Goal: Contribute content: Add original content to the website for others to see

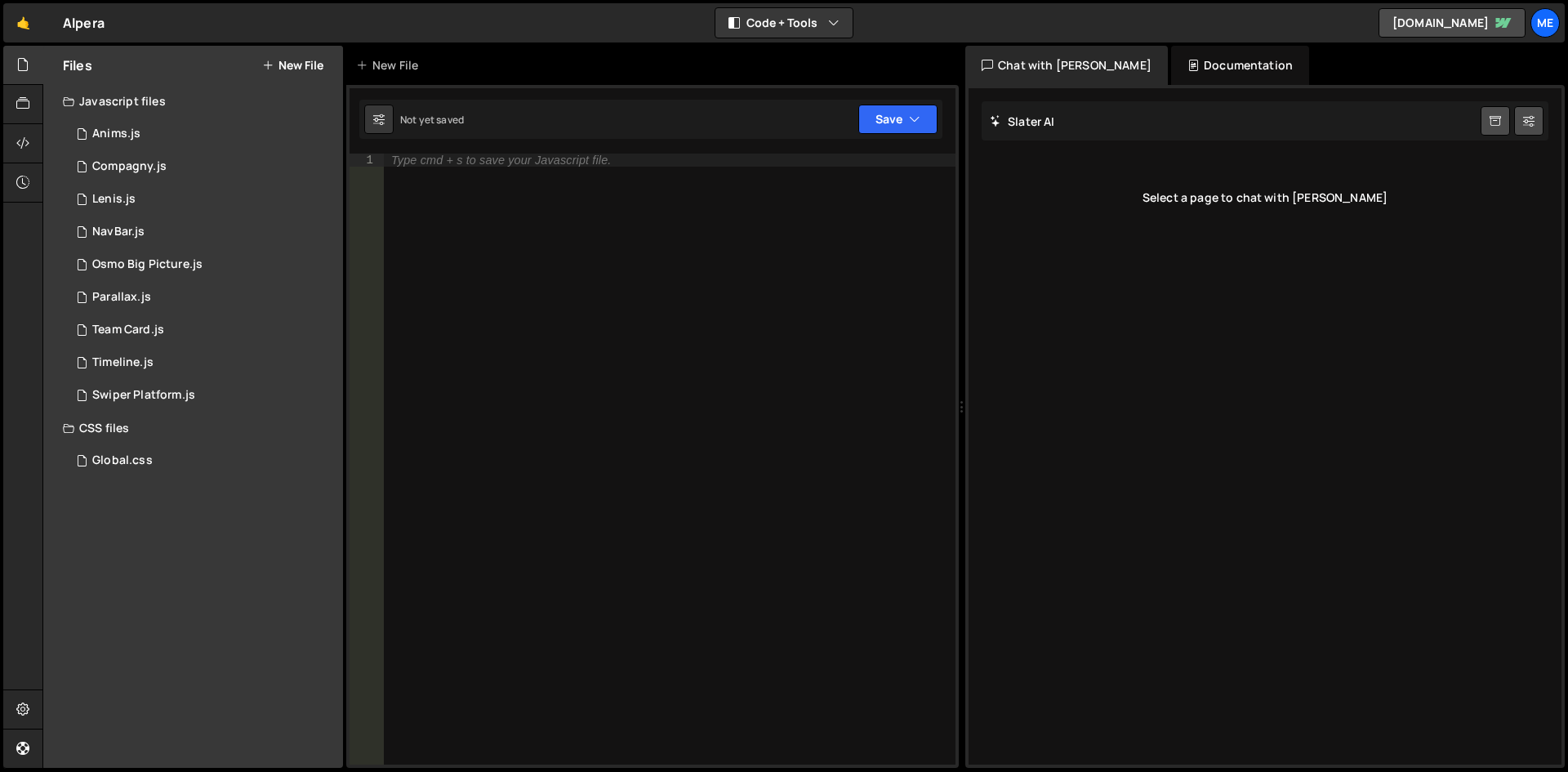
drag, startPoint x: 740, startPoint y: 259, endPoint x: 784, endPoint y: 213, distance: 63.7
click at [744, 258] on div "Type cmd + s to save your Javascript file." at bounding box center [669, 472] width 573 height 637
click at [670, 222] on div "Type cmd + s to save your Javascript file." at bounding box center [669, 472] width 573 height 637
click at [18, 30] on link "🤙" at bounding box center [22, 22] width 40 height 39
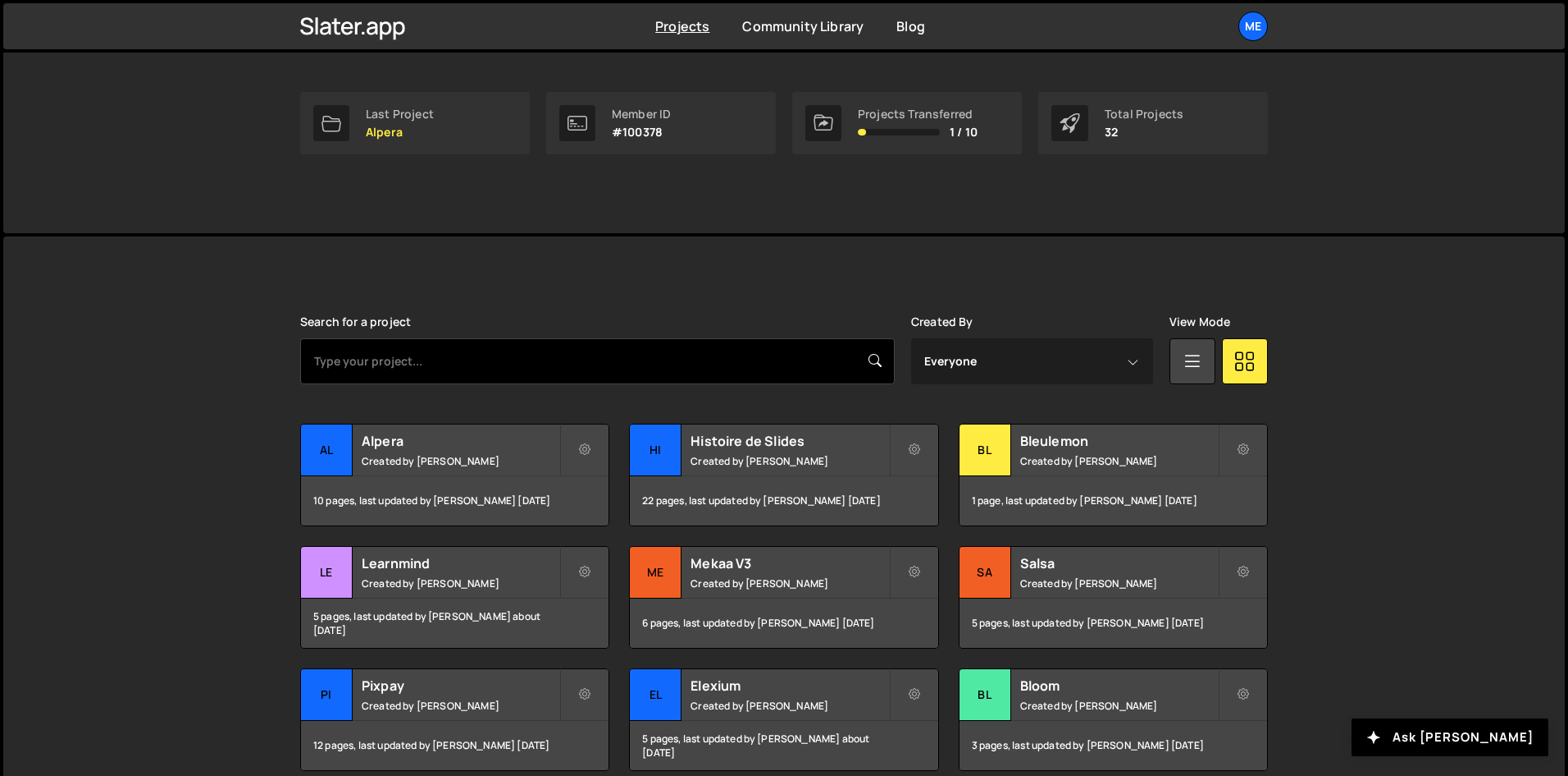
scroll to position [246, 0]
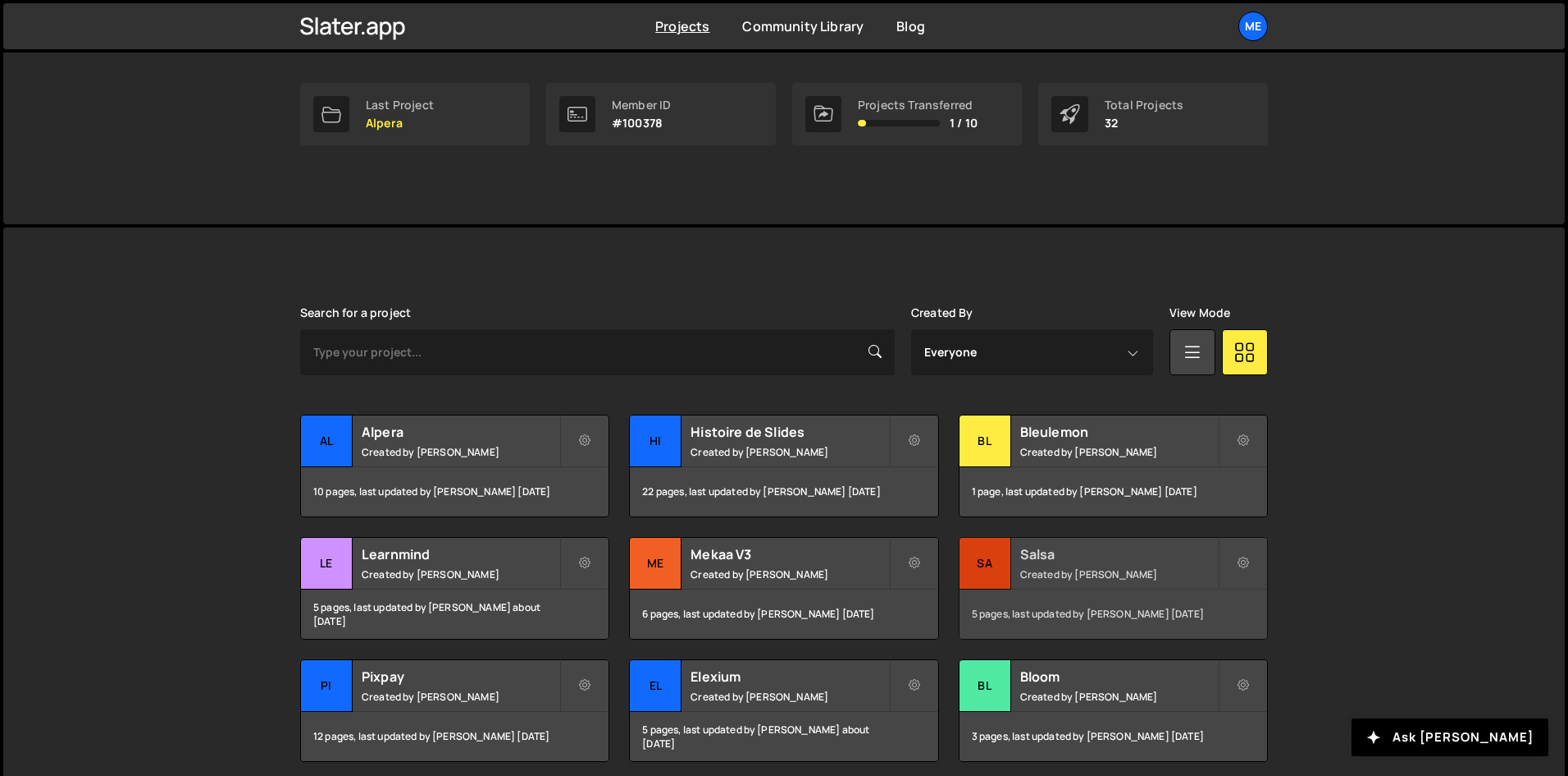
click at [1005, 564] on div "Sa" at bounding box center [985, 563] width 52 height 52
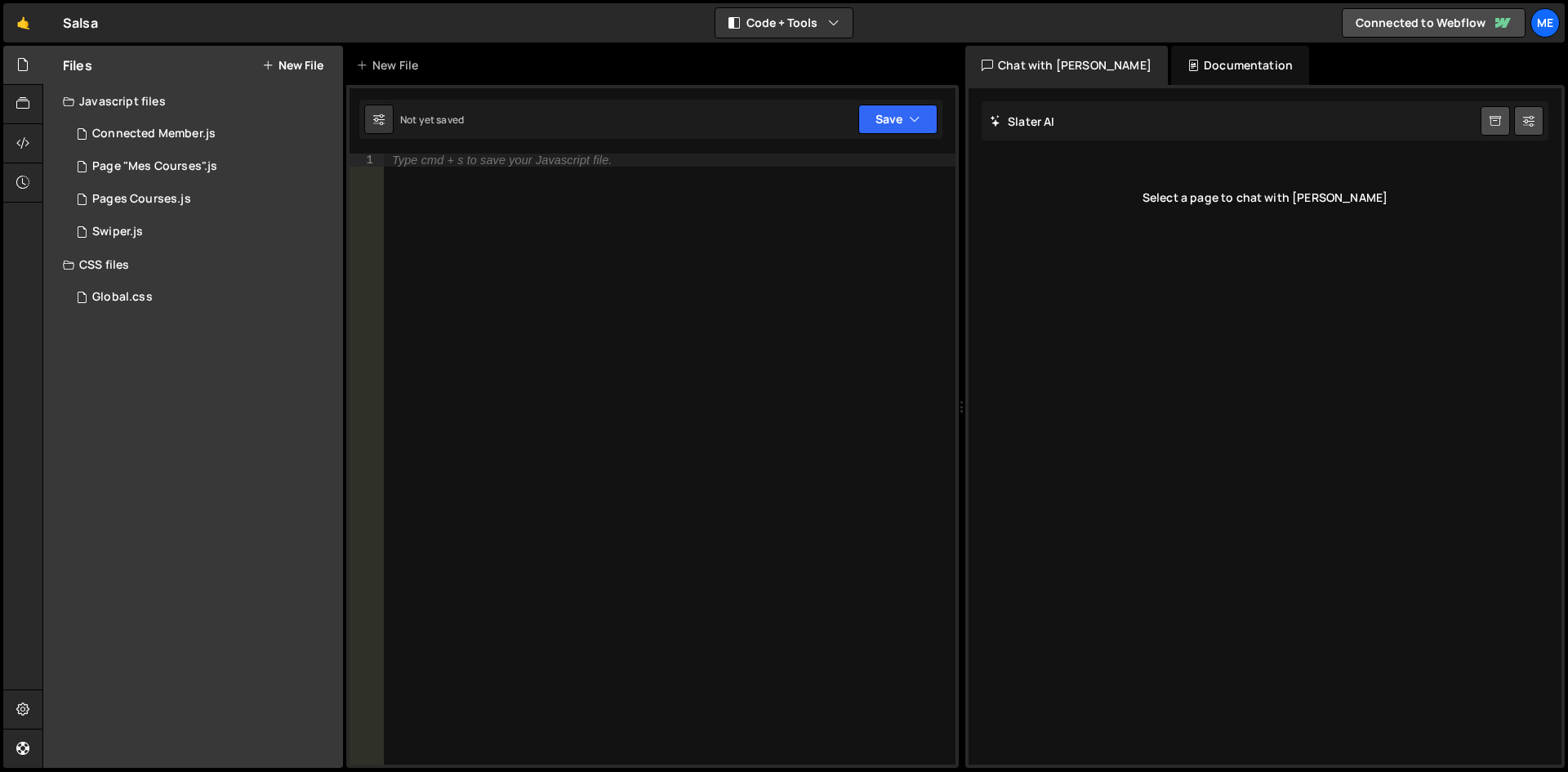
click at [607, 233] on div "Type cmd + s to save your Javascript file." at bounding box center [670, 472] width 572 height 637
paste textarea "</script>"
type textarea "</script>"
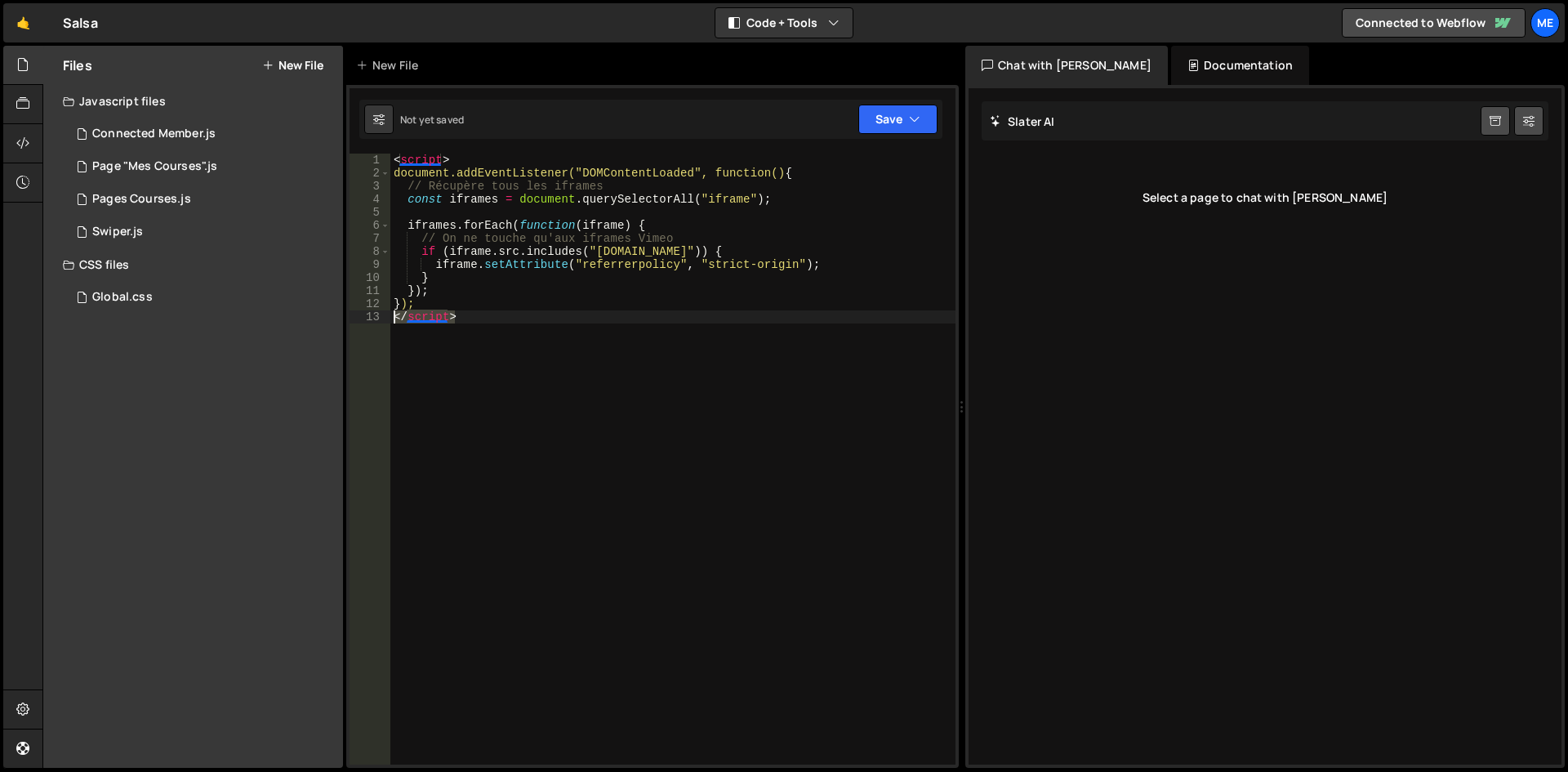
drag, startPoint x: 459, startPoint y: 315, endPoint x: 353, endPoint y: 322, distance: 106.2
click at [353, 322] on div "</script> 1 2 3 4 5 6 7 8 9 10 11 12 13 < script > document.addEventListener("D…" at bounding box center [652, 459] width 606 height 611
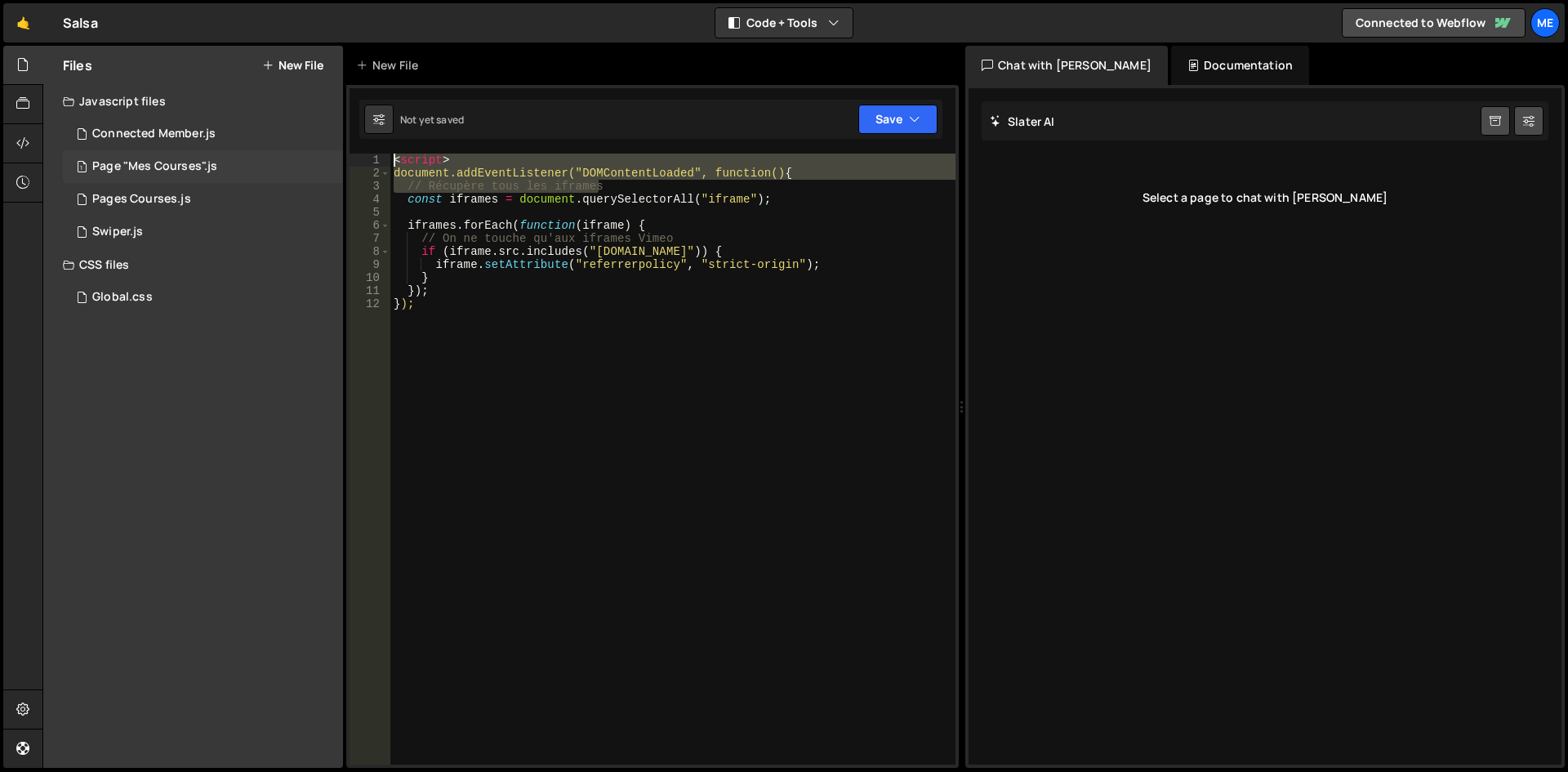
drag, startPoint x: 860, startPoint y: 188, endPoint x: 232, endPoint y: 155, distance: 628.9
click at [232, 155] on div "Files New File Javascript files 1 Connected Member.js 0 1 Page "Mes Courses".js…" at bounding box center [805, 407] width 1526 height 722
type textarea "<script> document.addEventListener("DOMContentLoaded", function() {"
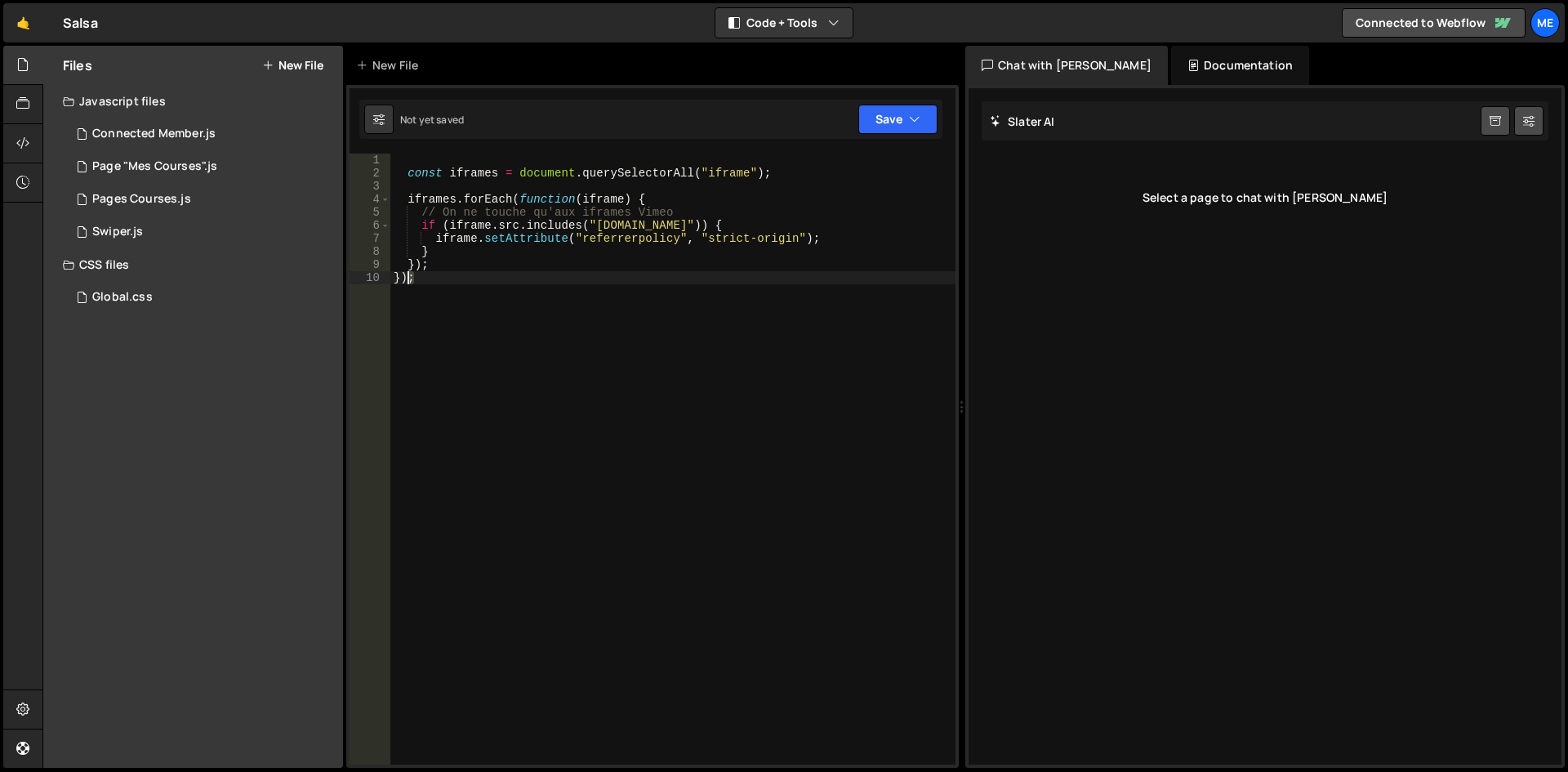
drag, startPoint x: 438, startPoint y: 272, endPoint x: 343, endPoint y: 273, distance: 95.0
click at [343, 273] on div "Files New File Javascript files 1 Connected Member.js 0 1 Page "Mes Courses".js…" at bounding box center [805, 407] width 1526 height 722
type textarea "});"
click at [562, 298] on div "const iframes = document . querySelectorAll ( "iframe" ) ; iframes . forEach ( …" at bounding box center [669, 472] width 573 height 637
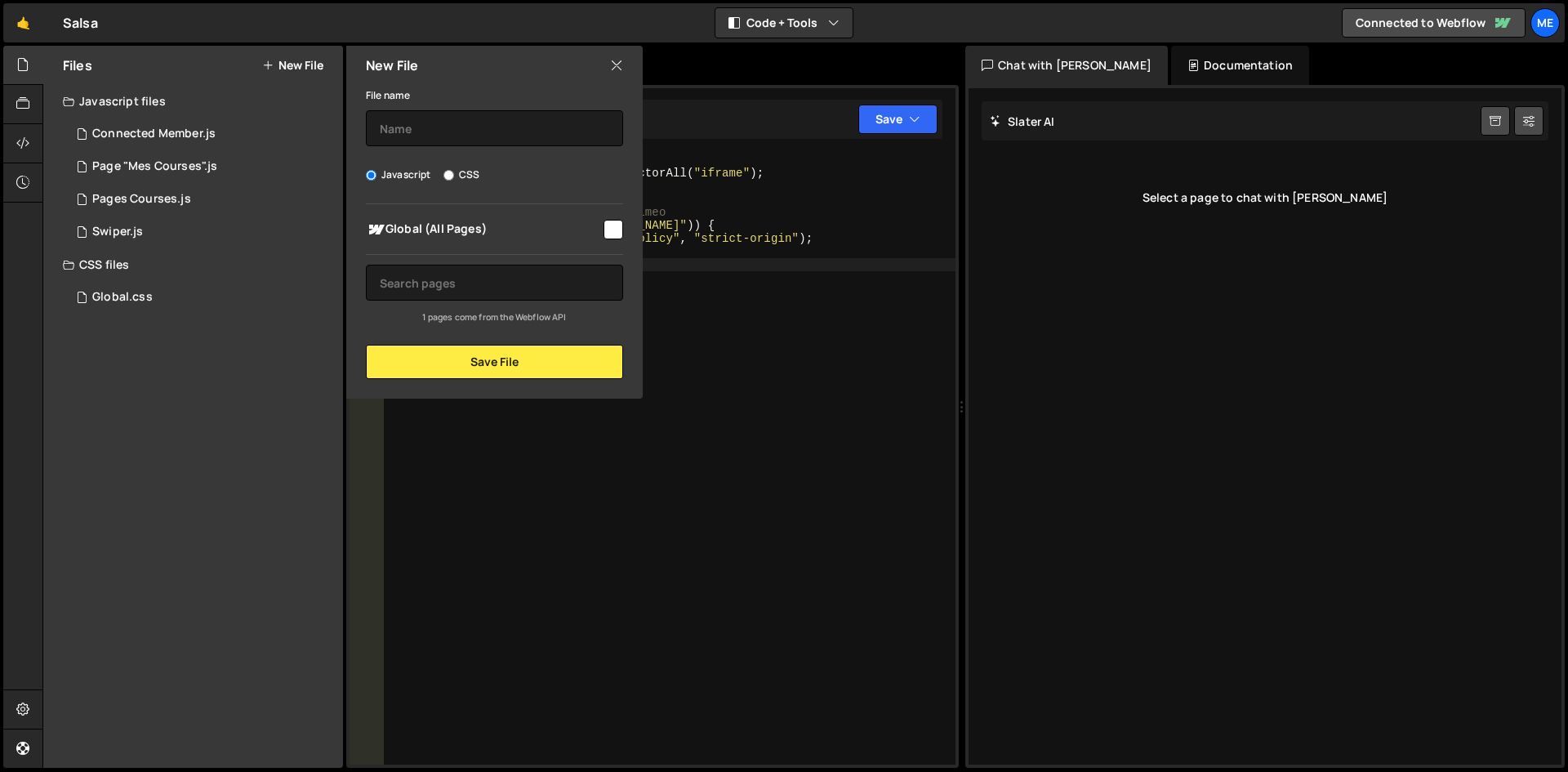
click at [802, 288] on div "const iframes = document . querySelectorAll ( "iframe" ) ; iframes . forEach ( …" at bounding box center [669, 472] width 573 height 637
click at [460, 140] on input "text" at bounding box center [494, 128] width 258 height 36
type input "i"
type input "video pb"
click at [556, 246] on div "Global (All Pages) 1 pages come from the Webflow API" at bounding box center [495, 264] width 296 height 120
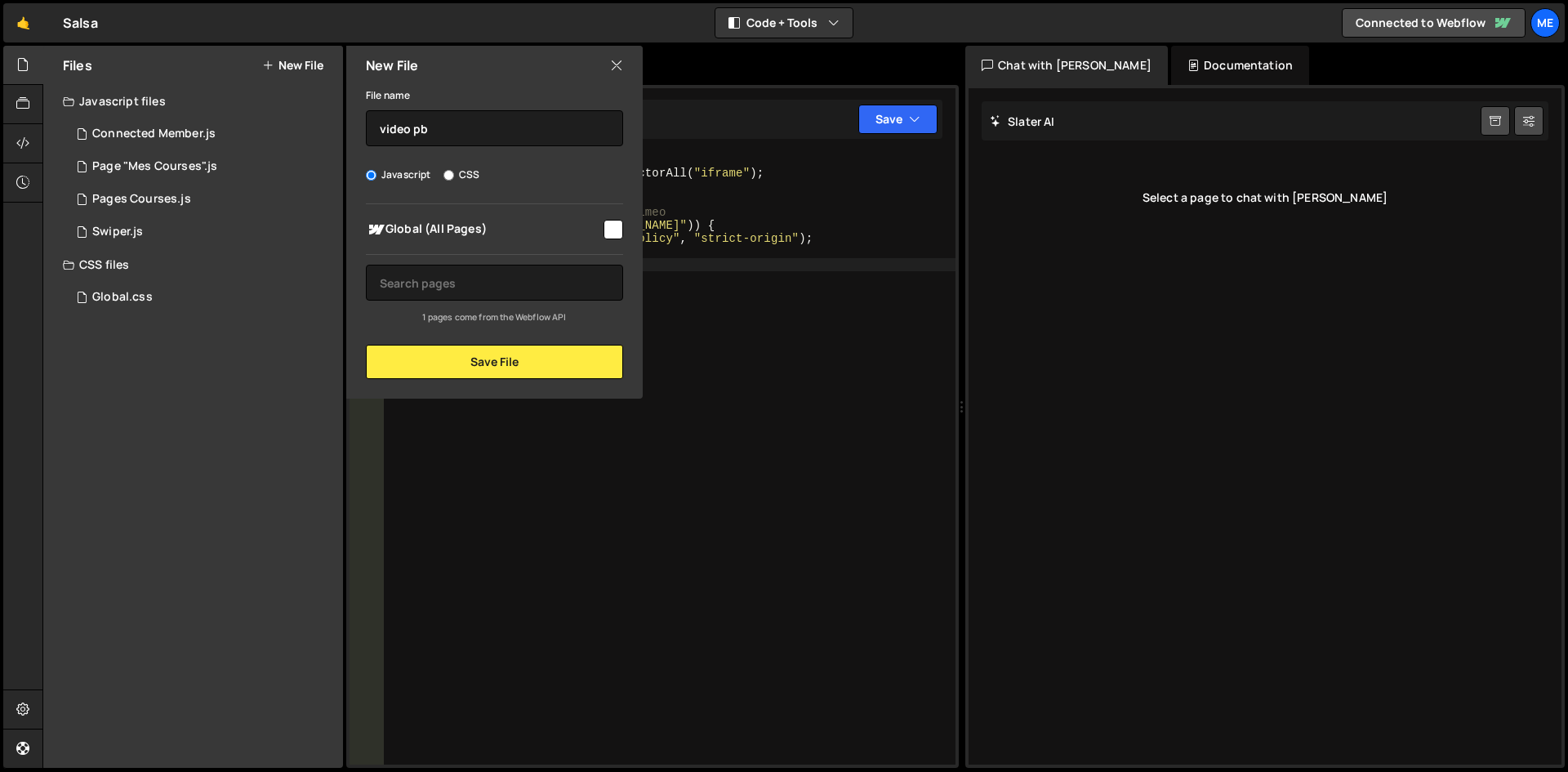
click at [562, 238] on span "Global (All Pages)" at bounding box center [483, 229] width 235 height 20
checkbox input "true"
click at [537, 358] on button "Save File" at bounding box center [494, 362] width 258 height 35
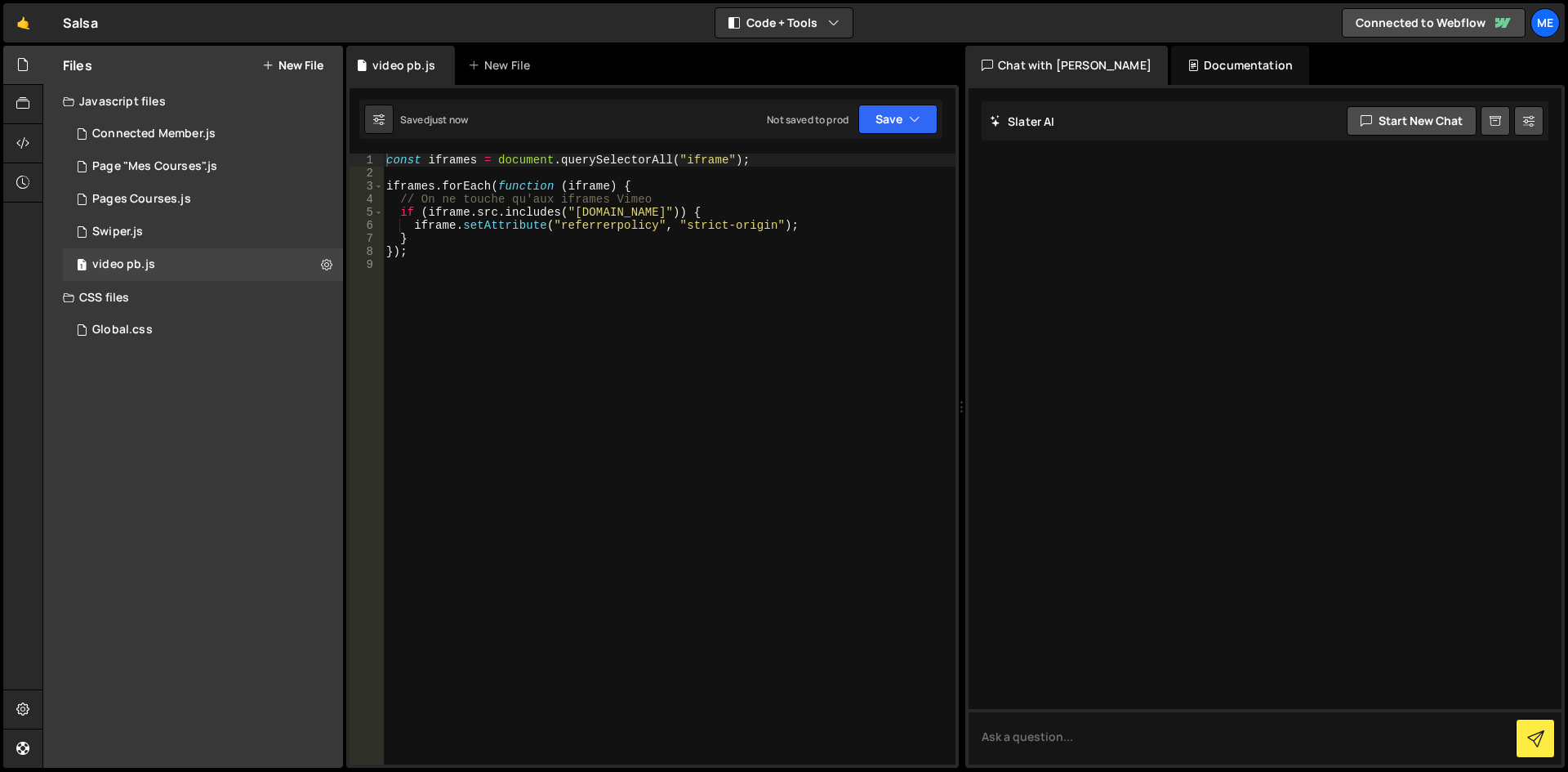
click at [587, 338] on div "const iframes = document . querySelectorAll ( "iframe" ) ; iframes . forEach ( …" at bounding box center [669, 472] width 573 height 637
drag, startPoint x: 759, startPoint y: 257, endPoint x: 783, endPoint y: 213, distance: 50.1
click at [759, 257] on div "const iframes = document . querySelectorAll ( "iframe" ) ; iframes . forEach ( …" at bounding box center [669, 472] width 573 height 637
type textarea "});"
click at [882, 119] on button "Save" at bounding box center [898, 119] width 80 height 29
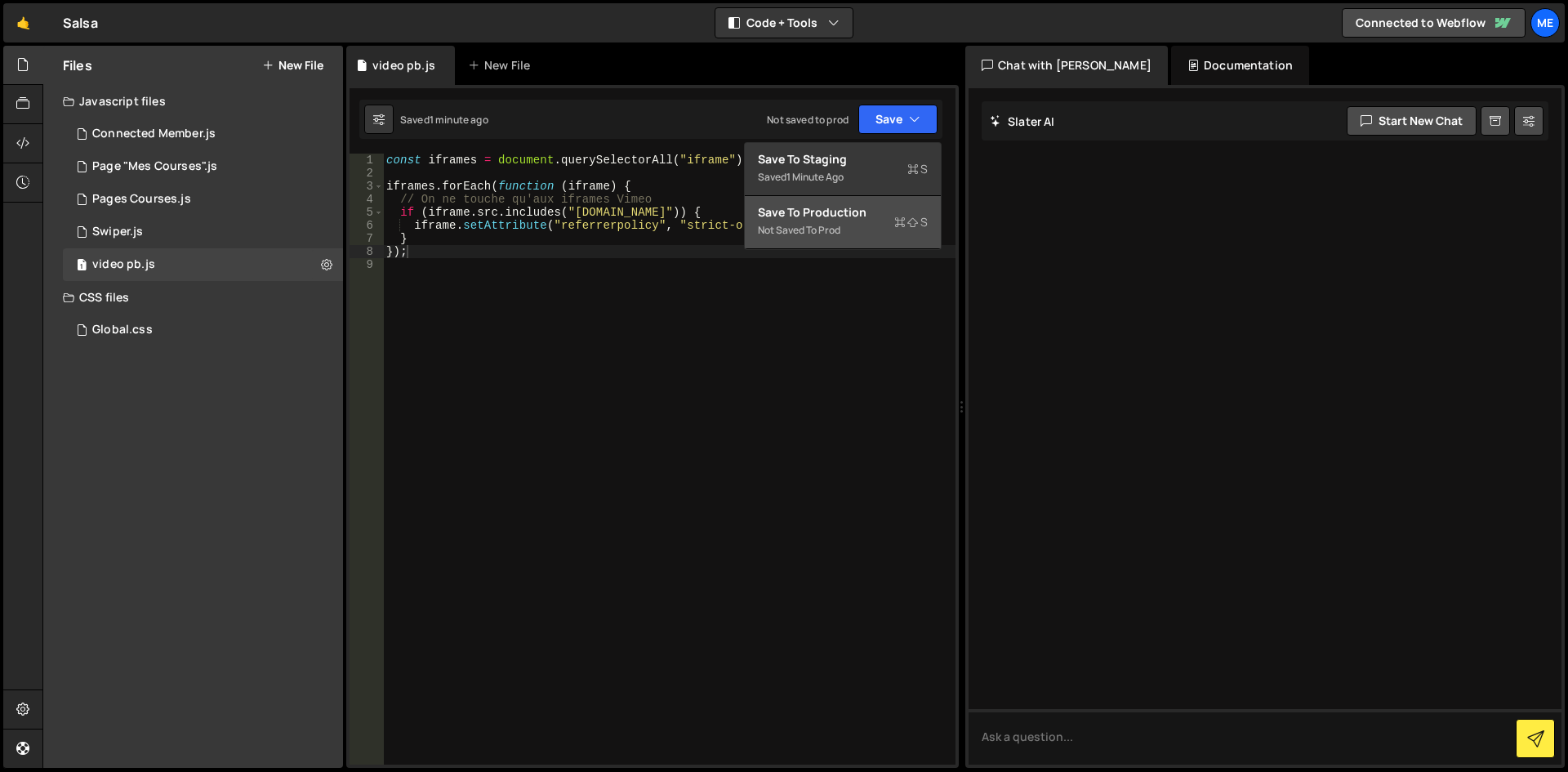
click at [835, 219] on div "Save to Production S" at bounding box center [843, 212] width 170 height 16
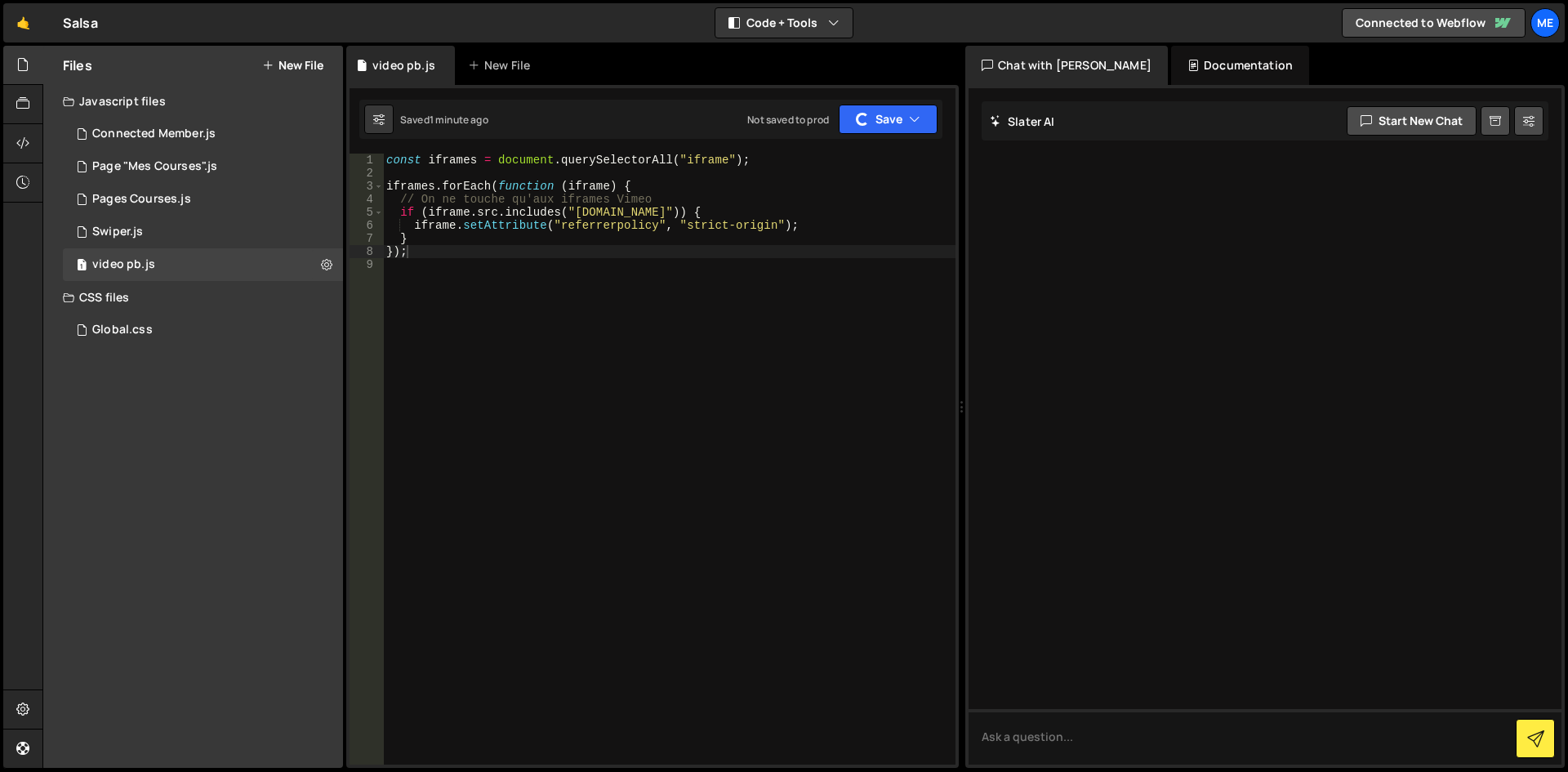
click at [873, 136] on div "Saved 1 minute ago Not saved to prod Upgrade to Edit Save Save to Staging S Sav…" at bounding box center [650, 119] width 583 height 39
click at [874, 119] on button "Save" at bounding box center [888, 119] width 98 height 29
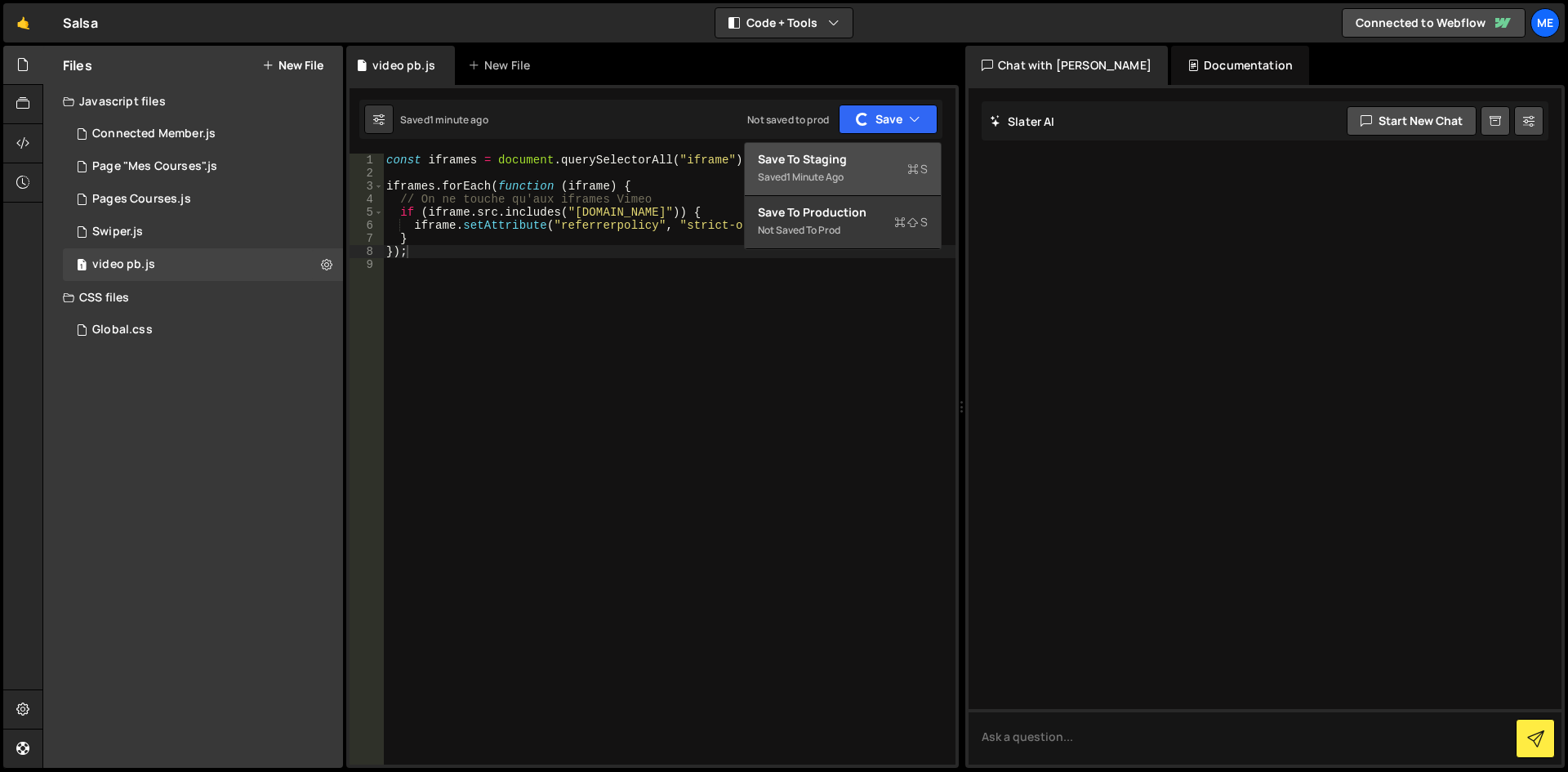
click at [838, 168] on div "Saved 1 minute ago" at bounding box center [843, 177] width 170 height 20
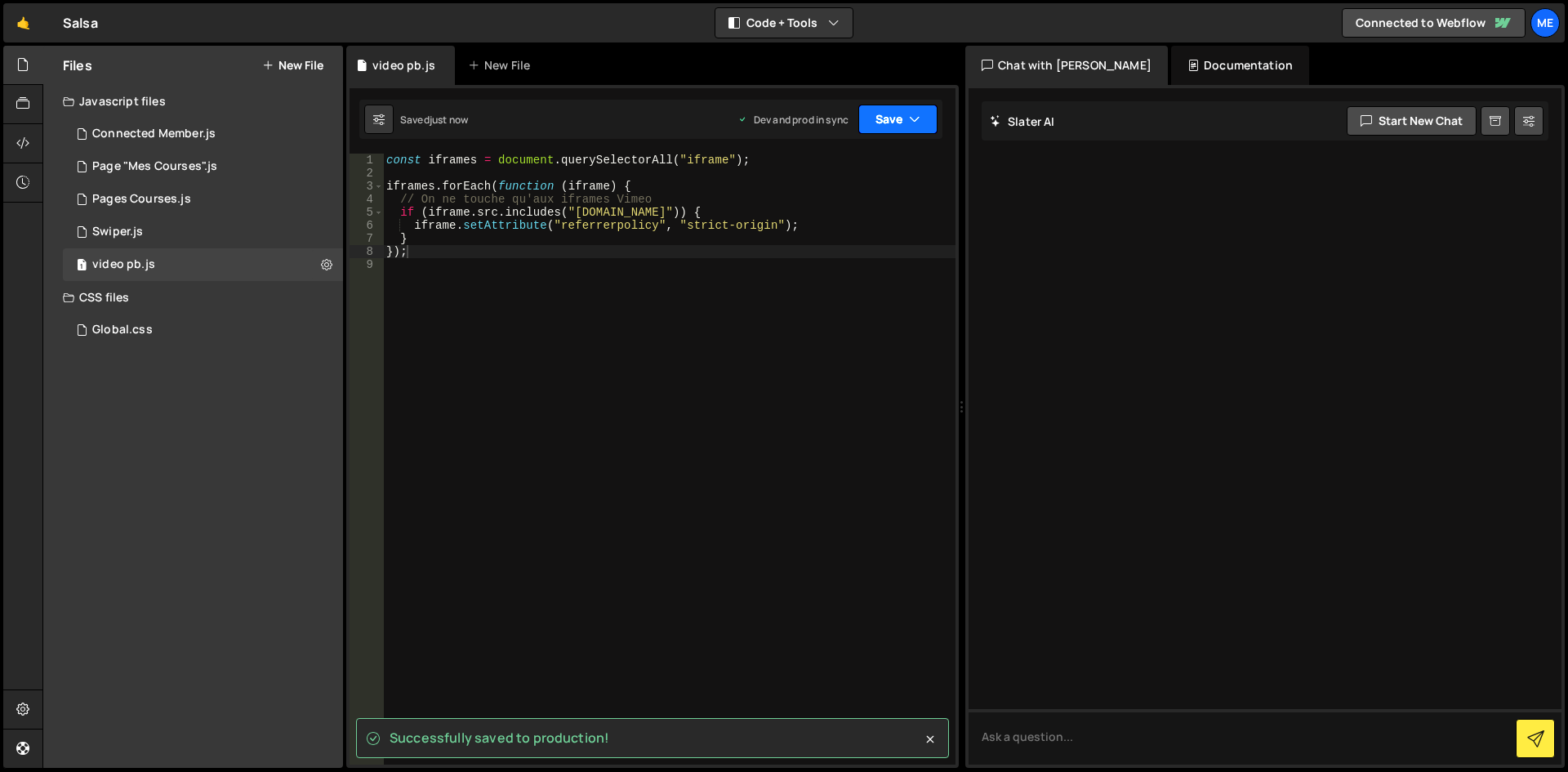
click at [886, 106] on button "Save" at bounding box center [898, 119] width 80 height 29
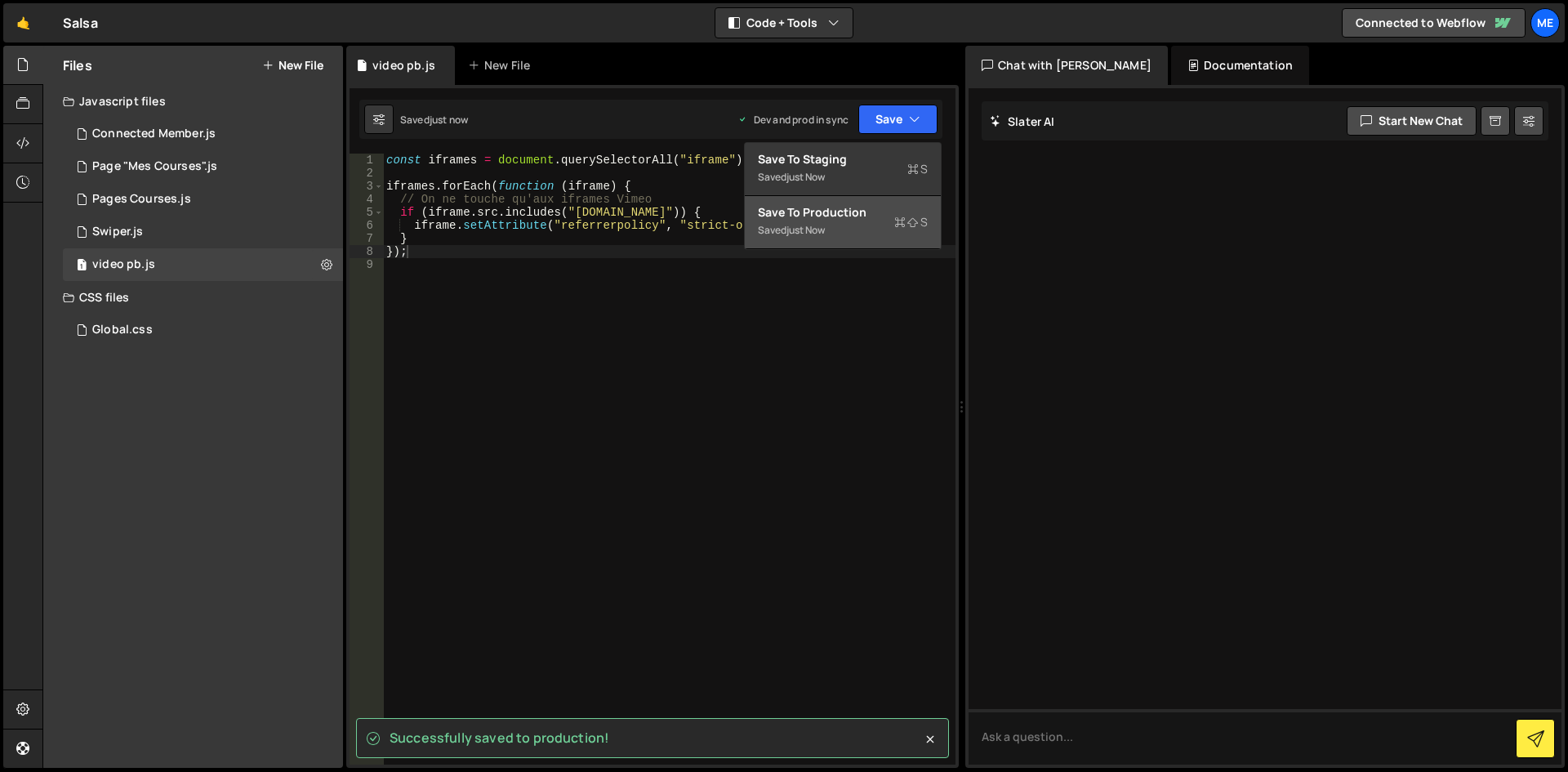
click at [818, 229] on div "just now" at bounding box center [805, 230] width 38 height 14
